Goal: Find contact information: Find contact information

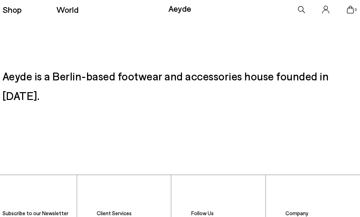
scroll to position [1146, 0]
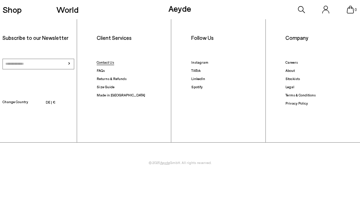
click at [107, 63] on link "Contact Us" at bounding box center [105, 62] width 17 height 4
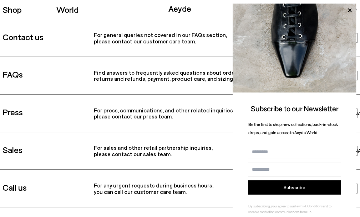
click at [133, 16] on div "Shop World Aeyde 0" at bounding box center [180, 9] width 360 height 19
click at [349, 11] on icon at bounding box center [350, 11] width 4 height 4
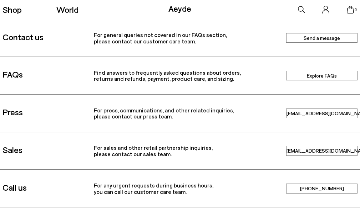
click at [177, 10] on link "Aeyde" at bounding box center [179, 8] width 23 height 10
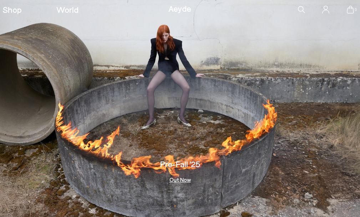
scroll to position [1, 0]
